Goal: Find specific page/section: Find specific page/section

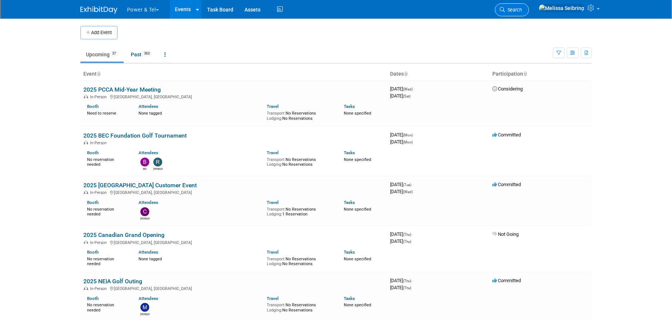
click at [529, 6] on link "Search" at bounding box center [512, 9] width 34 height 13
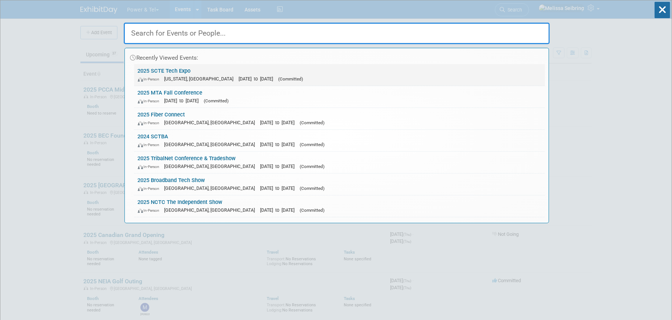
click at [178, 70] on link "2025 SCTE Tech Expo In-Person [US_STATE], [GEOGRAPHIC_DATA] [DATE] to [DATE] (C…" at bounding box center [339, 74] width 411 height 21
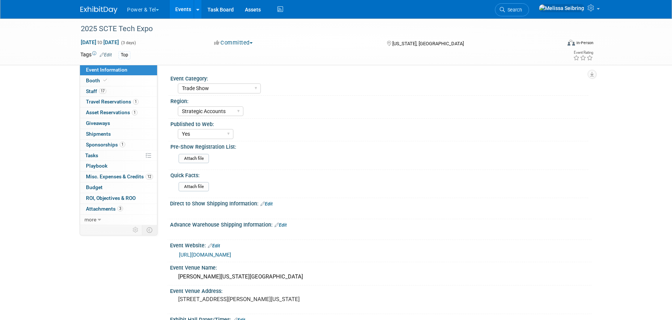
select select "Trade Show"
select select "Strategic Accounts"
select select "Yes"
click at [87, 91] on span "Staff 17" at bounding box center [96, 91] width 20 height 6
